Goal: Browse casually

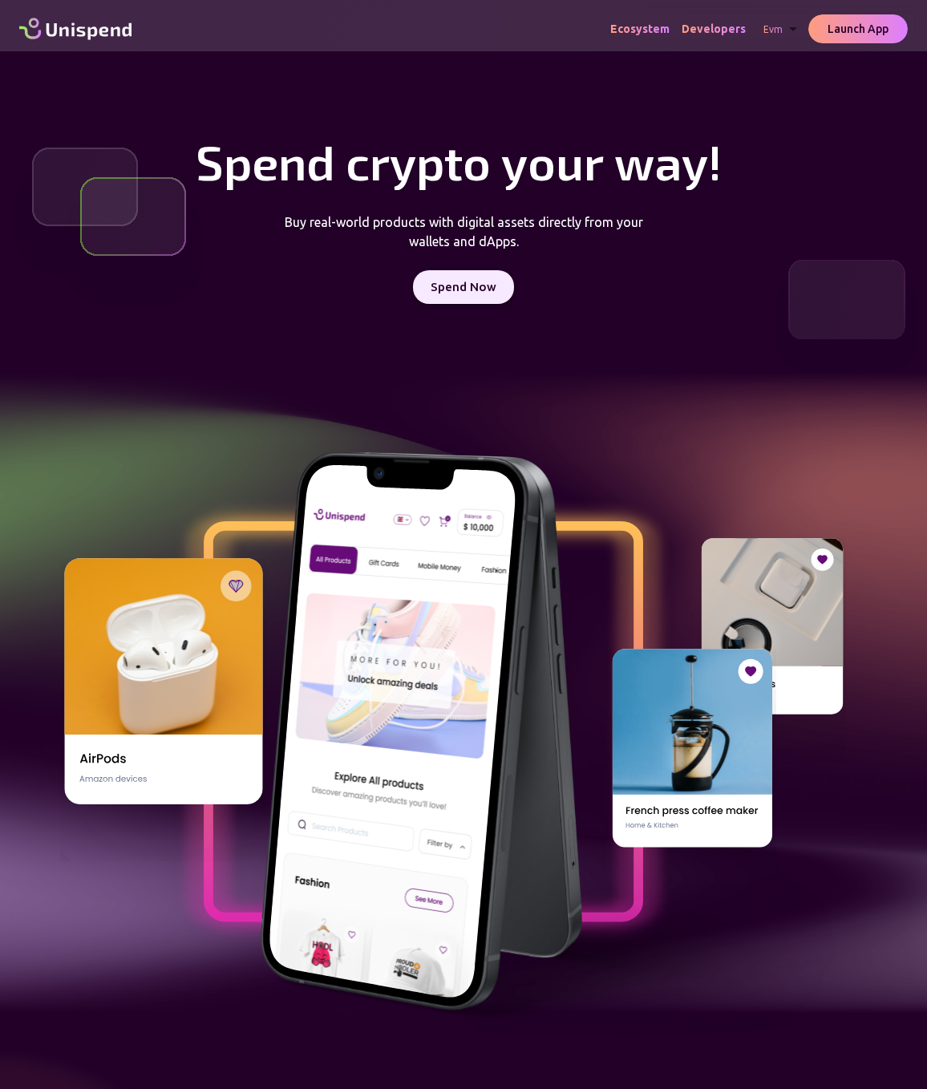
click at [645, 26] on span "Ecosystem" at bounding box center [639, 28] width 59 height 13
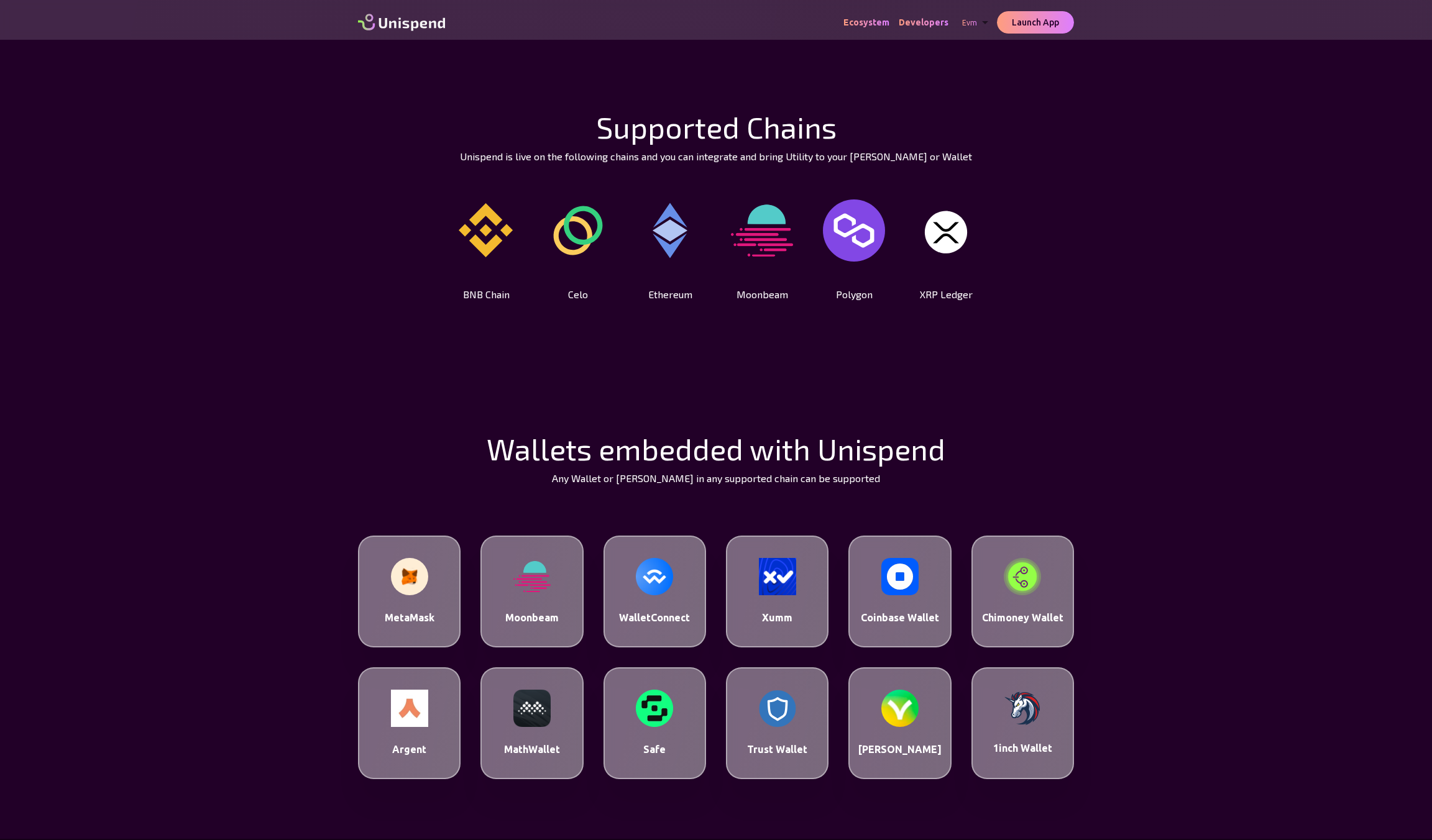
click at [484, 250] on img at bounding box center [486, 230] width 62 height 93
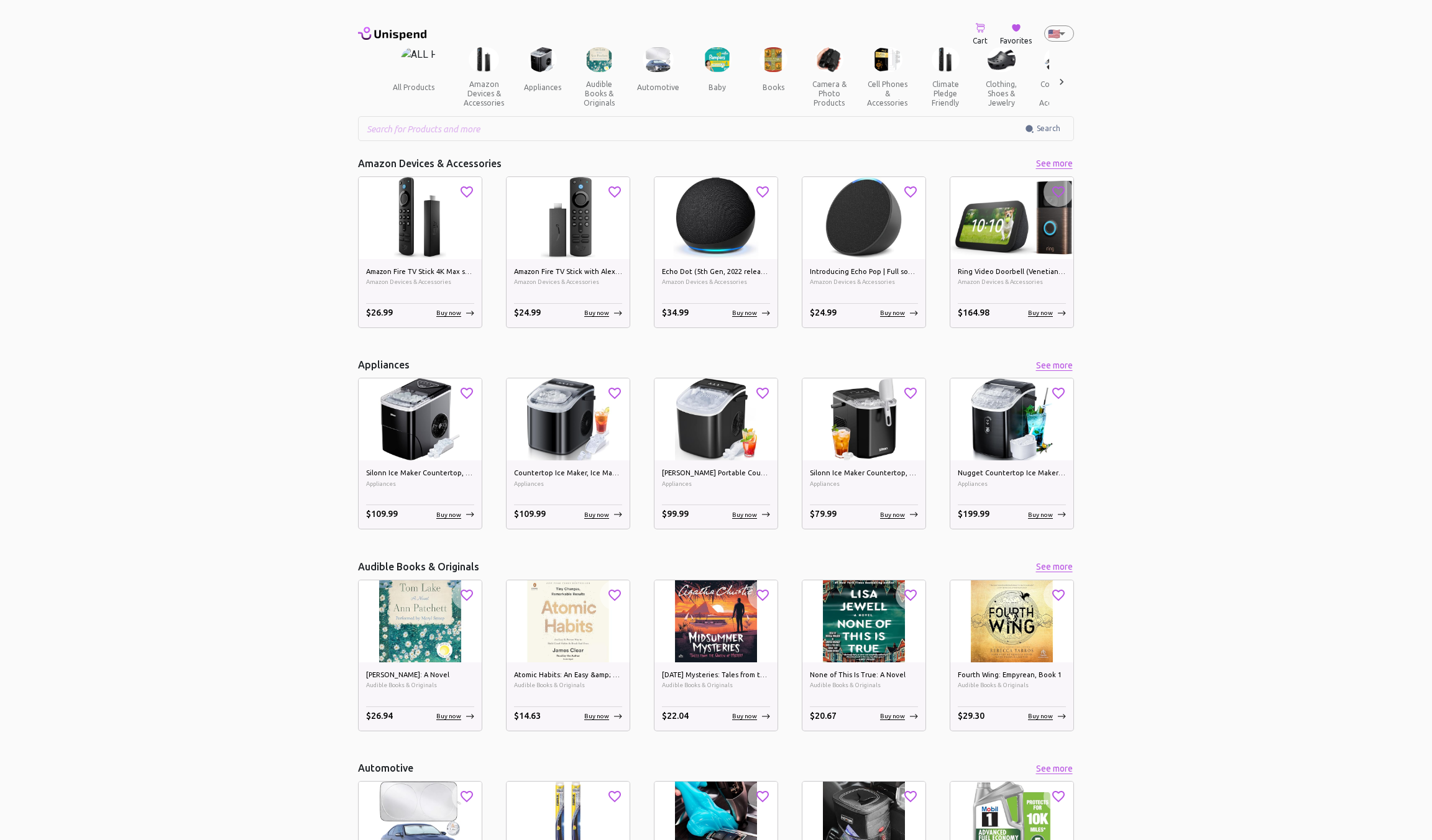
click at [542, 288] on div "Amazon Fire TV Stick with Alexa Voice Remote (includes TV controls), free &amp;…" at bounding box center [568, 293] width 123 height 68
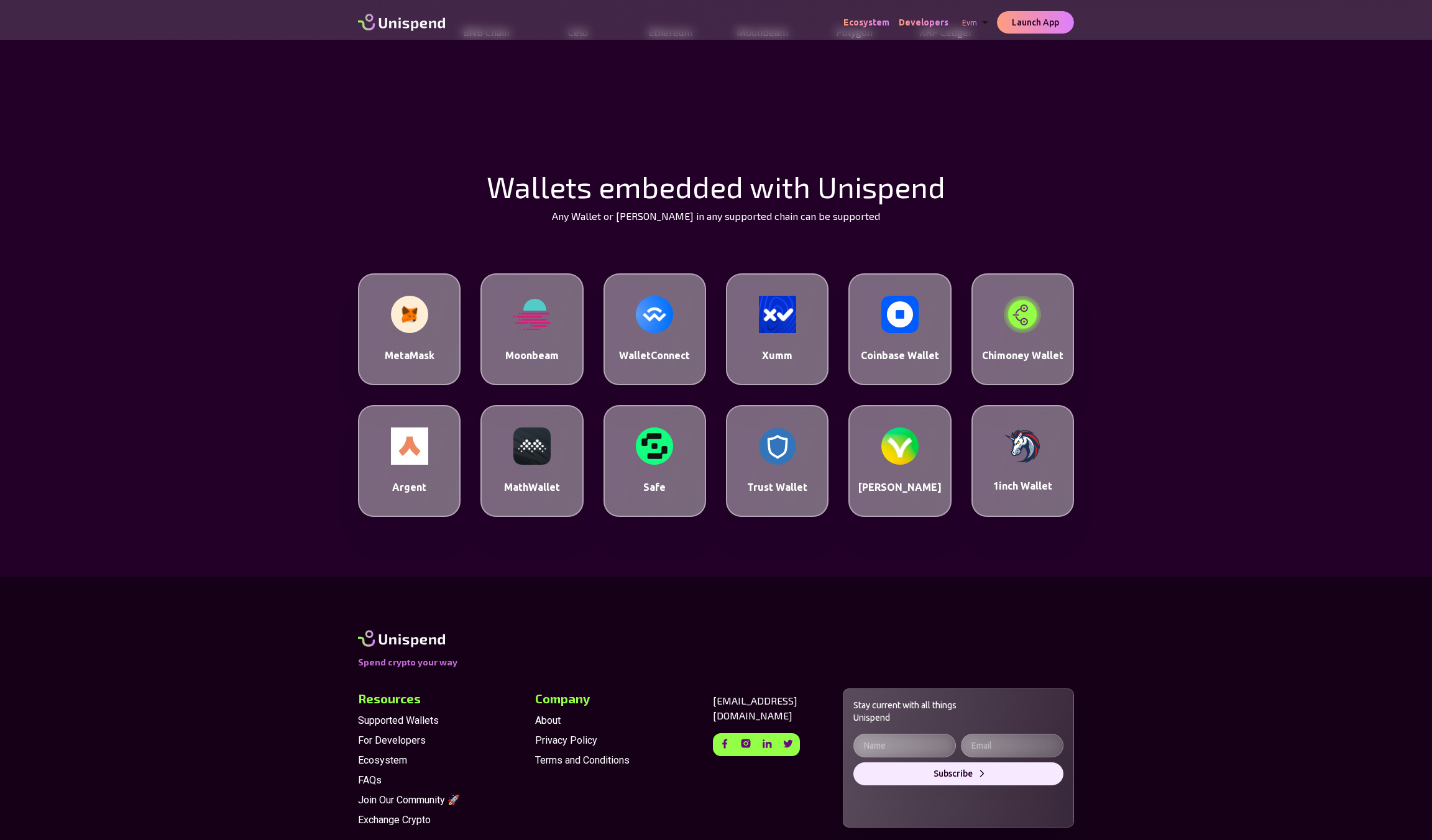
scroll to position [319, 0]
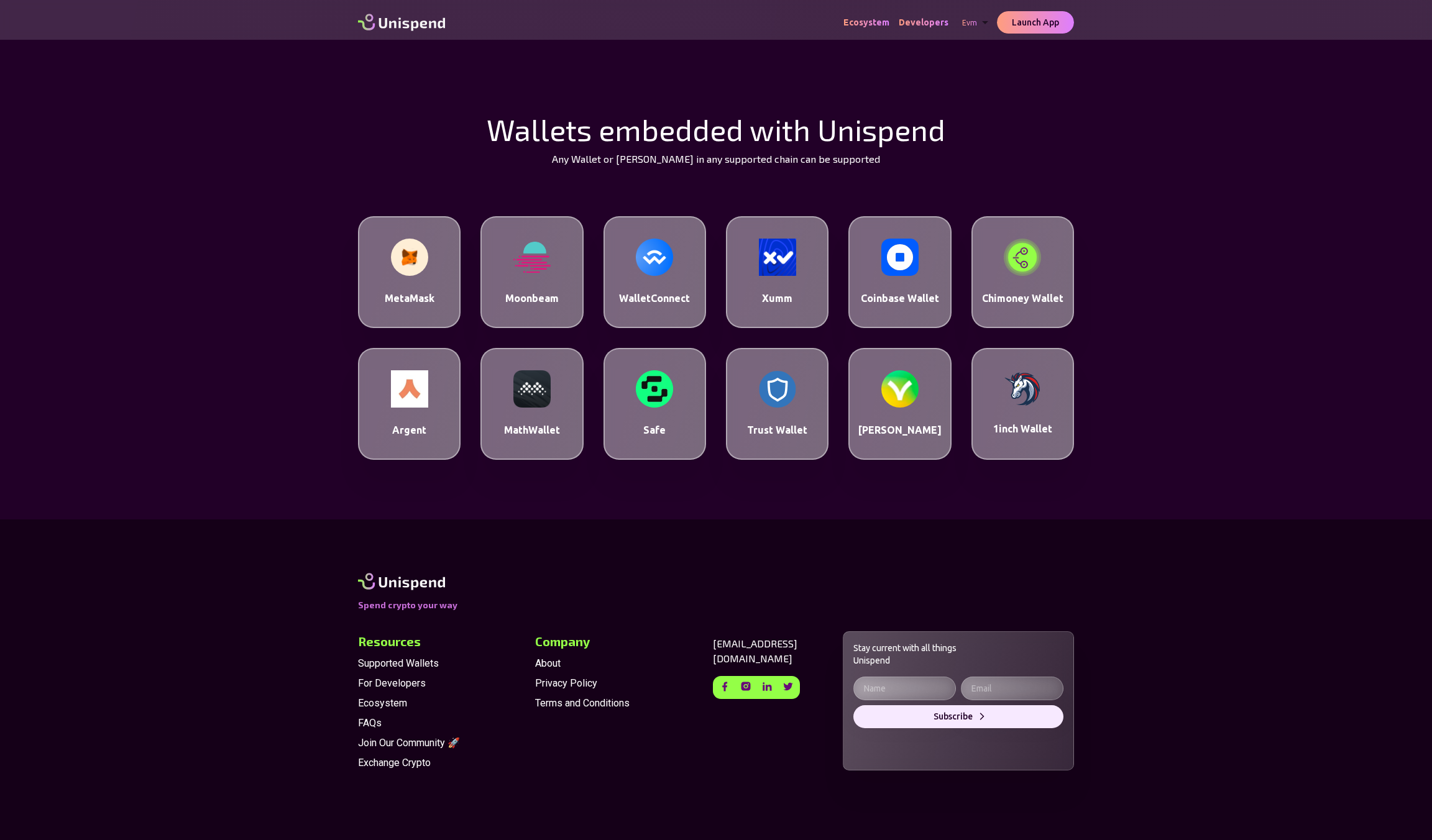
click at [425, 766] on span "Exchange Crypto" at bounding box center [442, 763] width 167 height 15
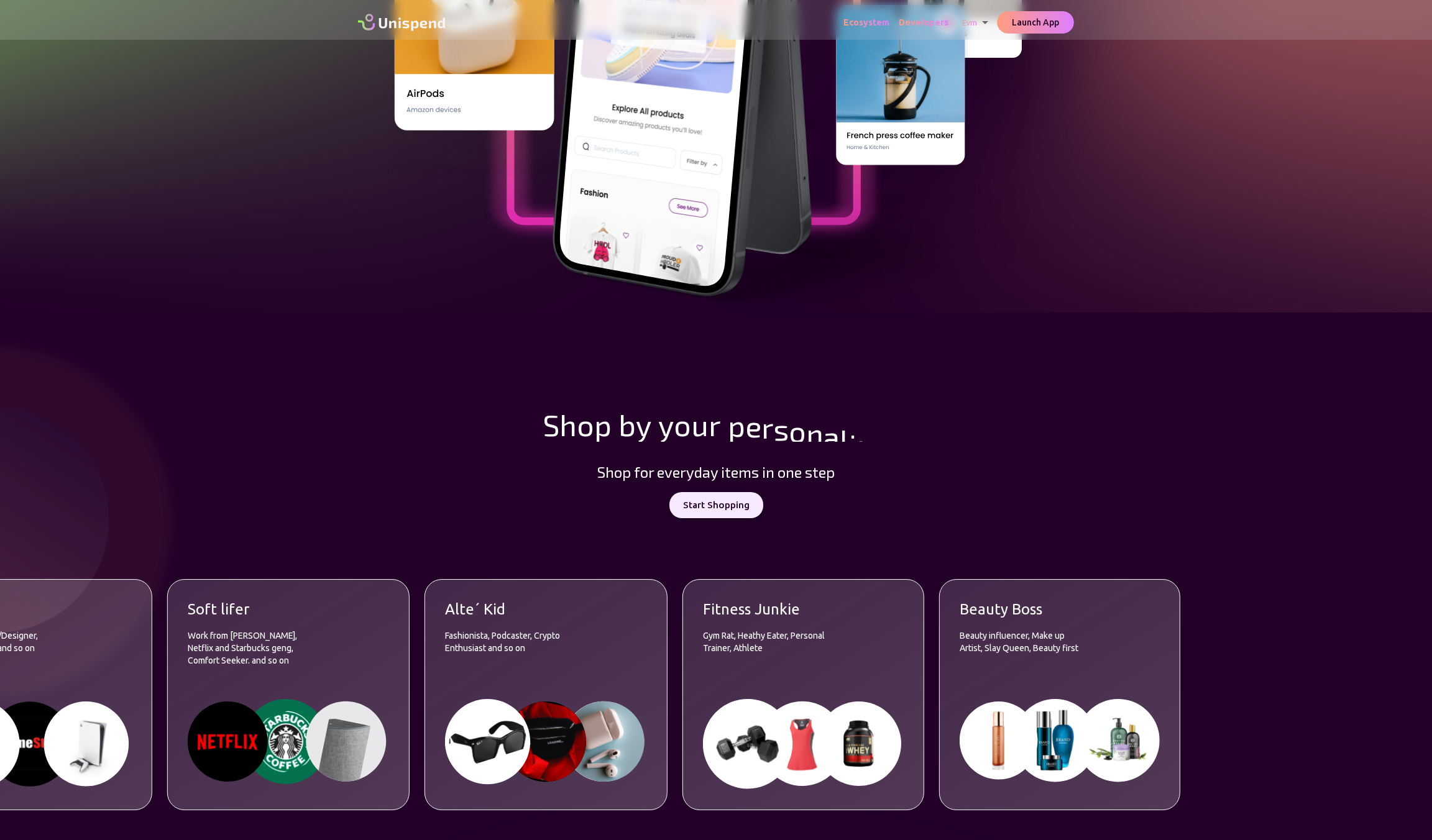
scroll to position [506, 0]
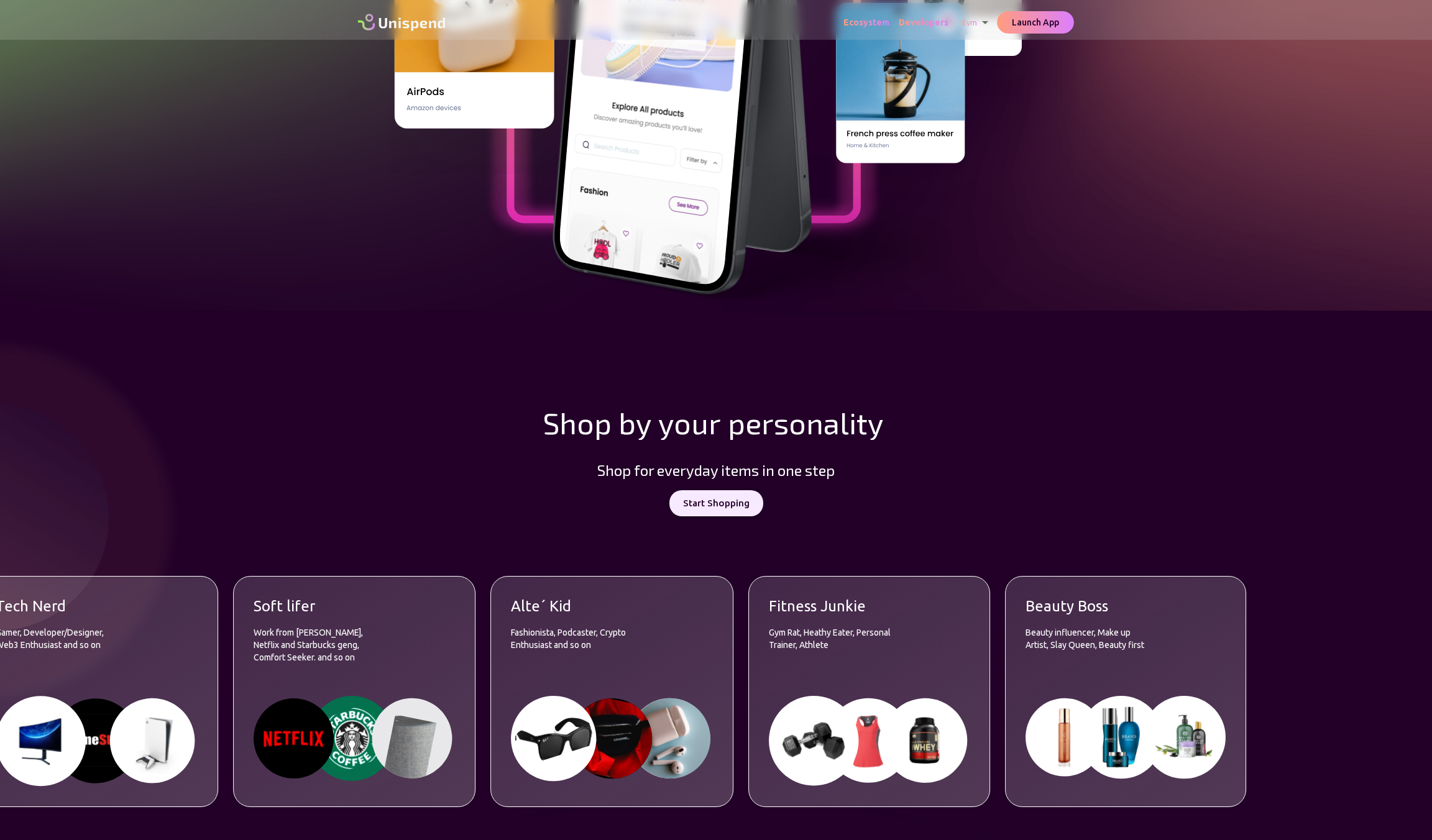
click at [718, 405] on div "S h o p b y y o u r p e r s o n a l i t y" at bounding box center [716, 425] width 716 height 71
